Goal: Information Seeking & Learning: Understand process/instructions

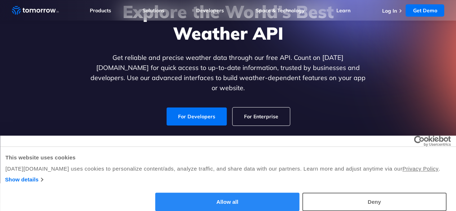
click at [299, 192] on button "Allow all" at bounding box center [227, 201] width 144 height 18
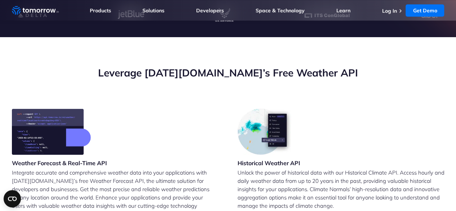
scroll to position [103, 0]
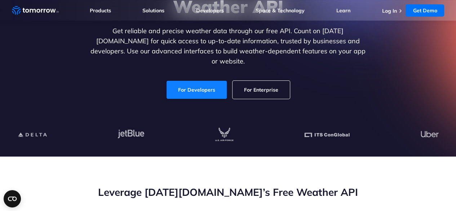
click at [207, 84] on link "For Developers" at bounding box center [196, 90] width 60 height 18
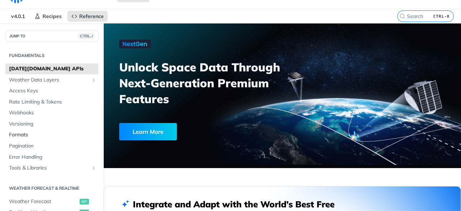
scroll to position [59, 0]
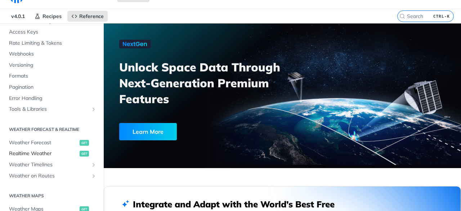
click at [51, 154] on span "Realtime Weather" at bounding box center [43, 153] width 69 height 7
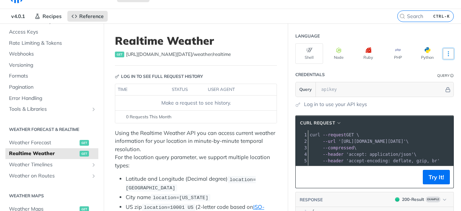
click at [445, 55] on icon "More ellipsis" at bounding box center [448, 53] width 6 height 6
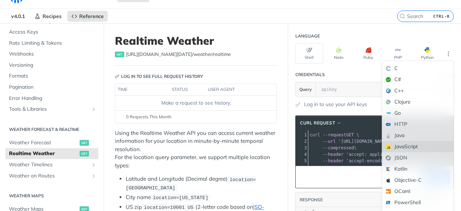
click at [413, 144] on div "JavaScript" at bounding box center [417, 146] width 71 height 11
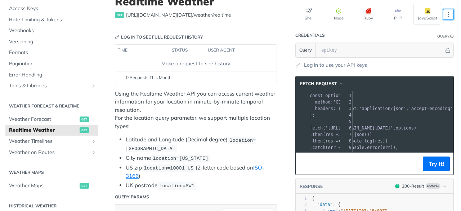
scroll to position [0, 45]
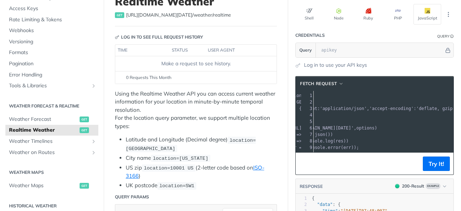
click at [354, 127] on span "'[URL][DOMAIN_NAME][DATE]'" at bounding box center [320, 127] width 68 height 5
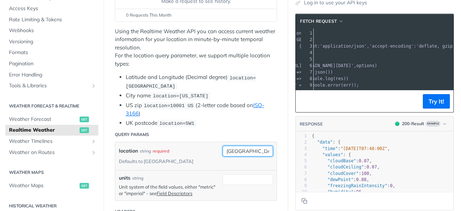
click at [233, 150] on input "[GEOGRAPHIC_DATA]" at bounding box center [248, 150] width 50 height 11
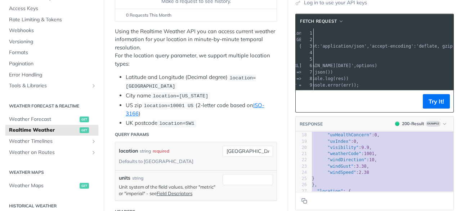
scroll to position [158, 0]
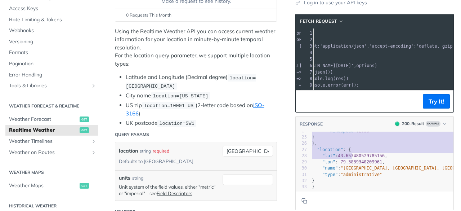
type textarea ": "[DATE]T07:48:00Z", "values": { "cloudBase": 0.07, "cloudCeiling": 0.07, "clo…"
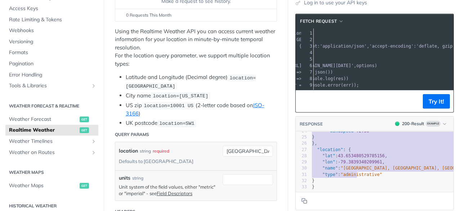
drag, startPoint x: 330, startPoint y: 152, endPoint x: 353, endPoint y: 166, distance: 26.6
click at [353, 166] on div "1 { 2 "data" : { 3 "time" : "[DATE]T07:48:00Z" , 4 "values" : { 5 "cloudBase" :…" at bounding box center [394, 87] width 169 height 205
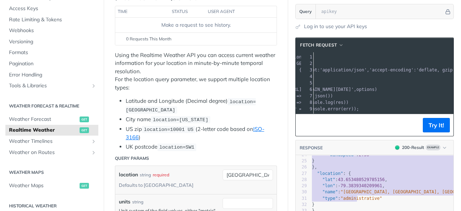
scroll to position [0, 0]
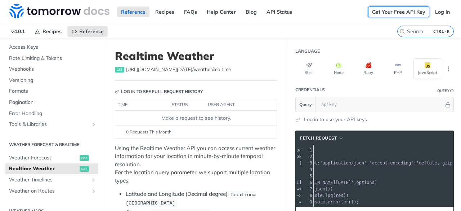
click at [413, 15] on link "Get Your Free API Key" at bounding box center [398, 11] width 61 height 11
click at [431, 15] on link "Log In" at bounding box center [442, 11] width 23 height 11
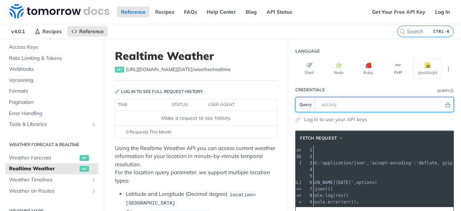
click at [344, 99] on input "text" at bounding box center [381, 104] width 126 height 14
paste input "P2k8yKIxm9QMcni3BX5DA4bQXmAcncO9"
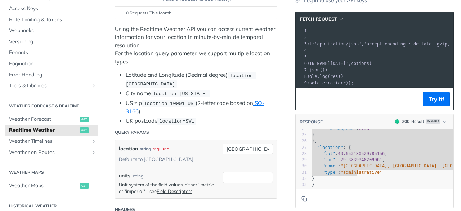
scroll to position [120, 0]
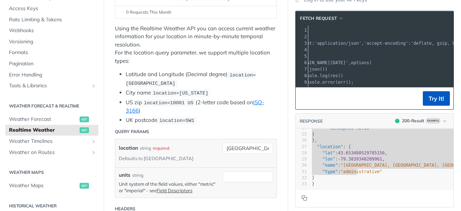
type input "P2k8yKIxm9QMcni3BX5DA4bQXmAcncO9"
click at [434, 106] on button "Try It!" at bounding box center [436, 98] width 27 height 14
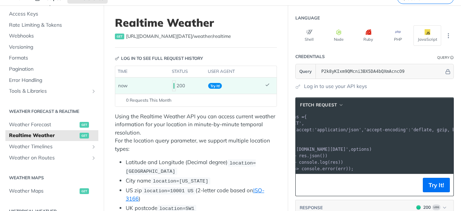
scroll to position [0, 0]
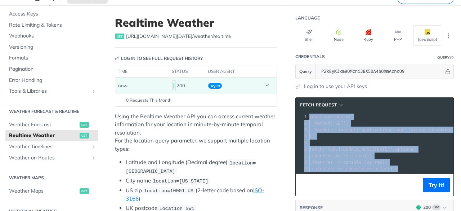
drag, startPoint x: 394, startPoint y: 167, endPoint x: 318, endPoint y: 112, distance: 94.6
click at [318, 112] on div "xxxxxxxxxx 1 const options = { 2 method : 'GET' , 3 headers : { accept : 'appli…" at bounding box center [449, 142] width 283 height 61
click at [325, 104] on span "fetch Request" at bounding box center [318, 105] width 37 height 6
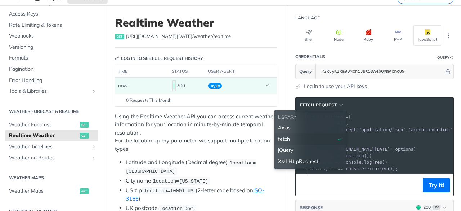
click at [316, 138] on div "fetch" at bounding box center [310, 139] width 64 height 8
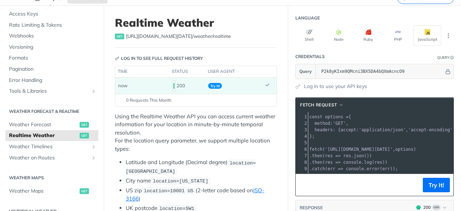
click at [385, 129] on span "'application/json'" at bounding box center [382, 129] width 47 height 5
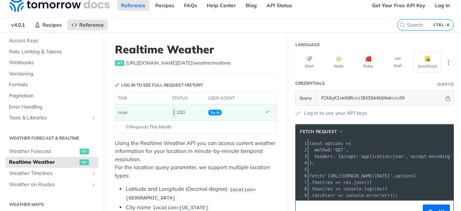
scroll to position [63, 0]
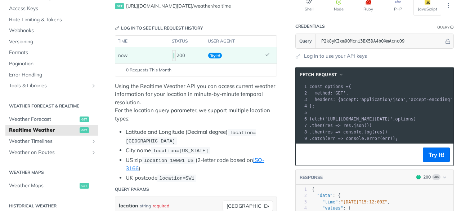
click at [387, 113] on pre "​" at bounding box center [449, 112] width 283 height 6
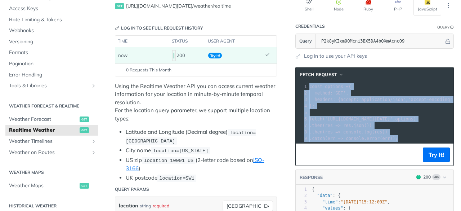
copy div "const options = { 2 method : 'GET' , 3 headers : { accept : 'application/json' …"
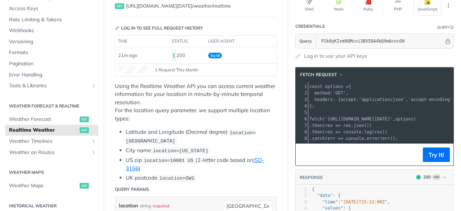
click at [357, 85] on pre "const options = {" at bounding box center [449, 86] width 283 height 6
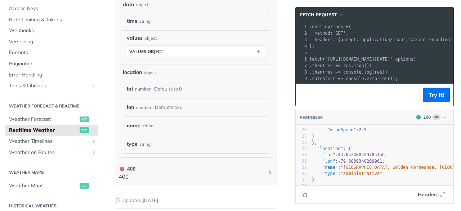
scroll to position [454, 0]
